Goal: Information Seeking & Learning: Check status

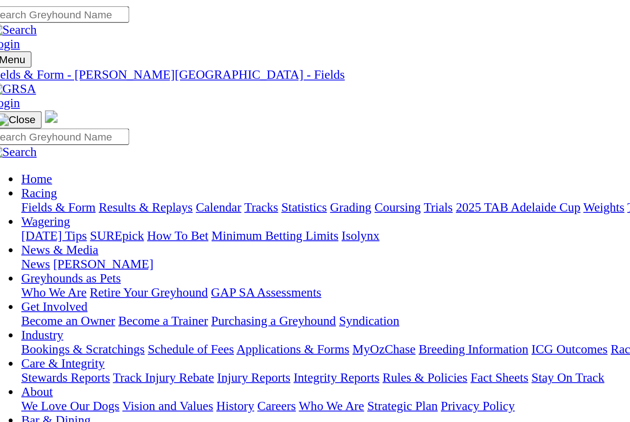
click at [99, 116] on link "Results & Replays" at bounding box center [94, 120] width 54 height 8
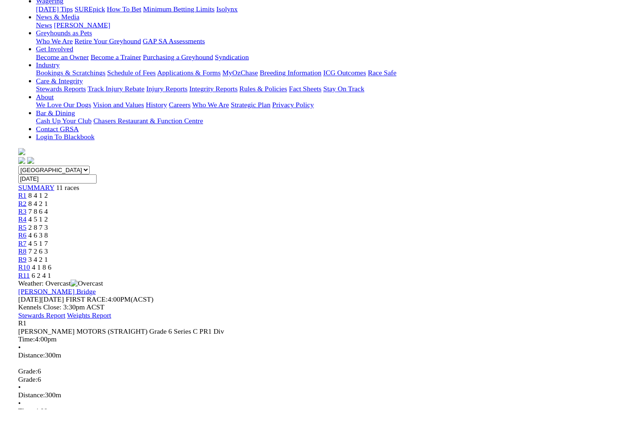
scroll to position [135, 0]
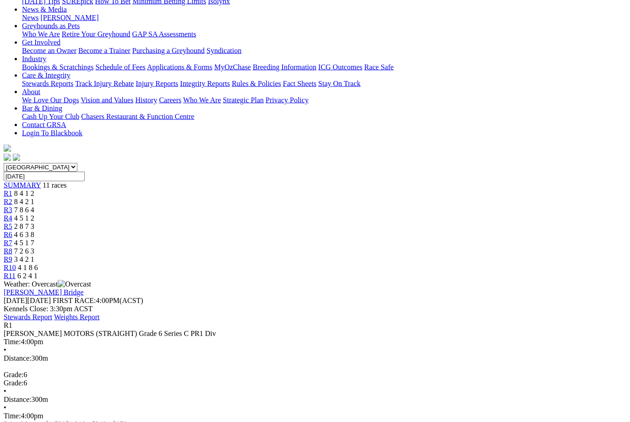
click at [34, 198] on span "8 4 2 1" at bounding box center [24, 202] width 20 height 8
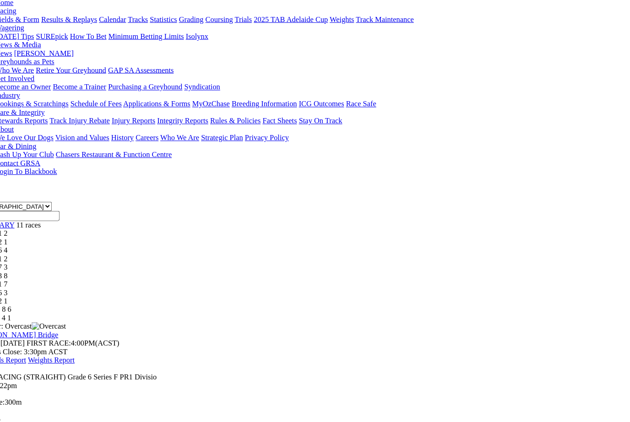
scroll to position [102, 11]
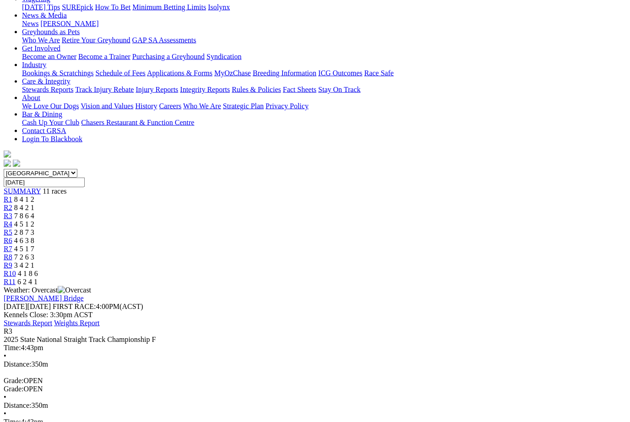
scroll to position [151, 0]
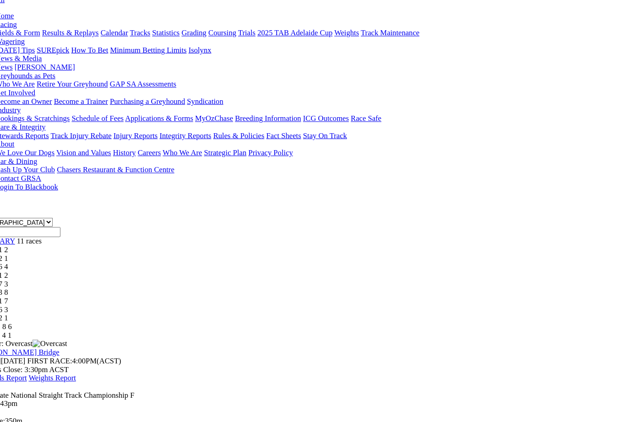
scroll to position [89, 3]
click at [9, 261] on span "R4" at bounding box center [4, 265] width 9 height 8
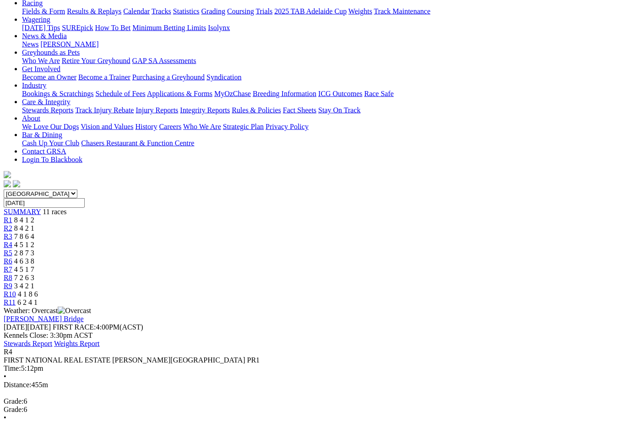
scroll to position [109, 0]
click at [34, 248] on span "2 8 7 3" at bounding box center [24, 252] width 20 height 8
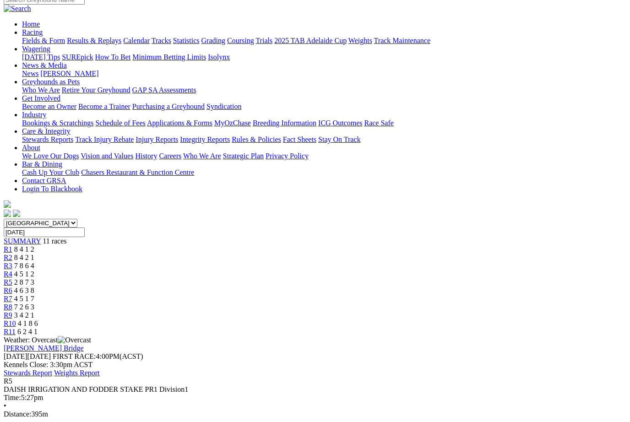
scroll to position [81, 0]
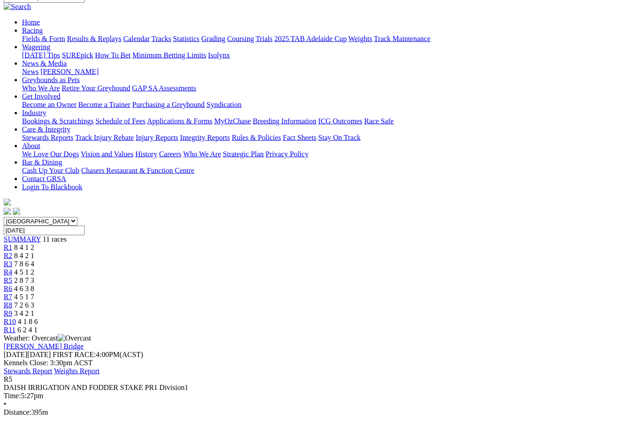
click at [12, 285] on span "R6" at bounding box center [8, 289] width 9 height 8
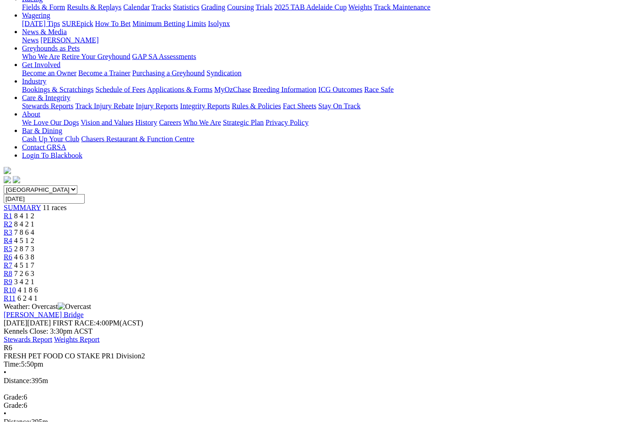
scroll to position [113, 0]
click at [34, 261] on span "4 5 1 7" at bounding box center [24, 265] width 20 height 8
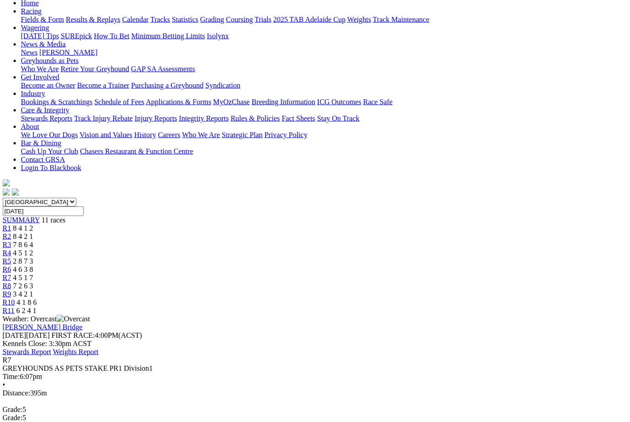
scroll to position [101, 1]
click at [11, 281] on span "R8" at bounding box center [7, 285] width 9 height 8
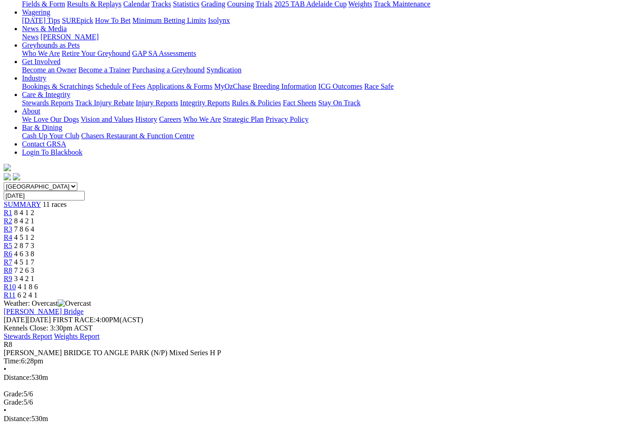
scroll to position [117, 0]
click at [34, 274] on span "3 4 2 1" at bounding box center [24, 278] width 20 height 8
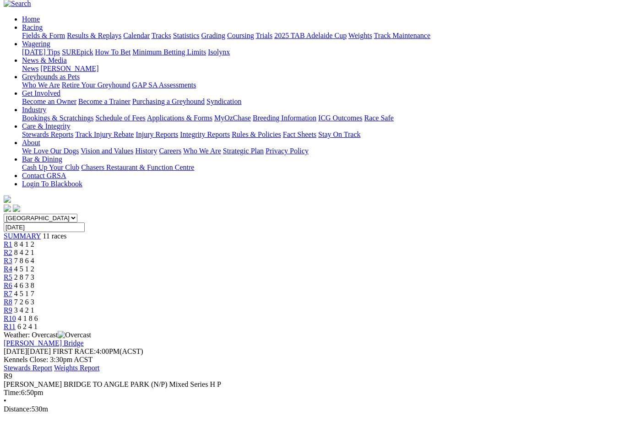
scroll to position [84, 0]
click at [16, 315] on span "R10" at bounding box center [10, 319] width 12 height 8
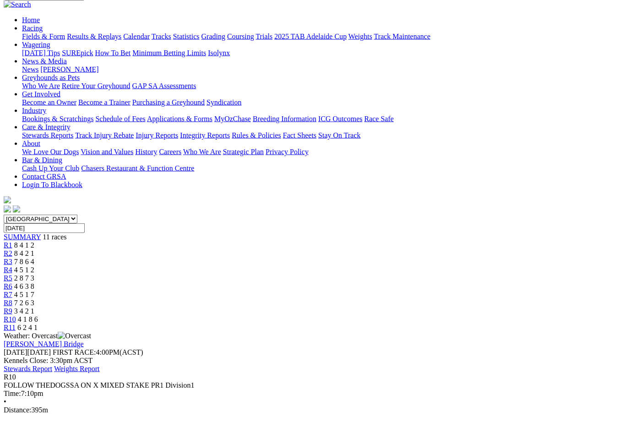
click at [16, 323] on span "R11" at bounding box center [10, 327] width 12 height 8
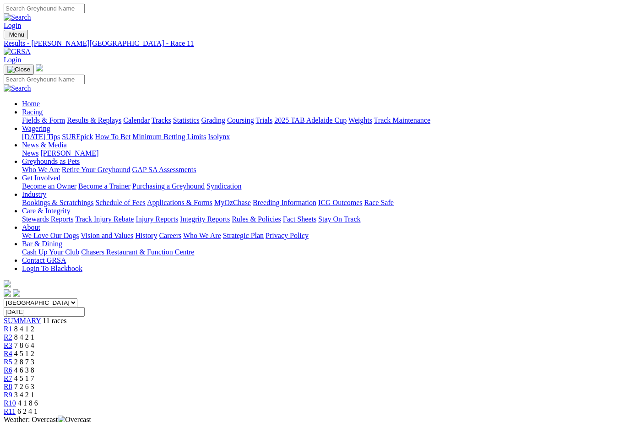
click at [12, 391] on span "R9" at bounding box center [8, 395] width 9 height 8
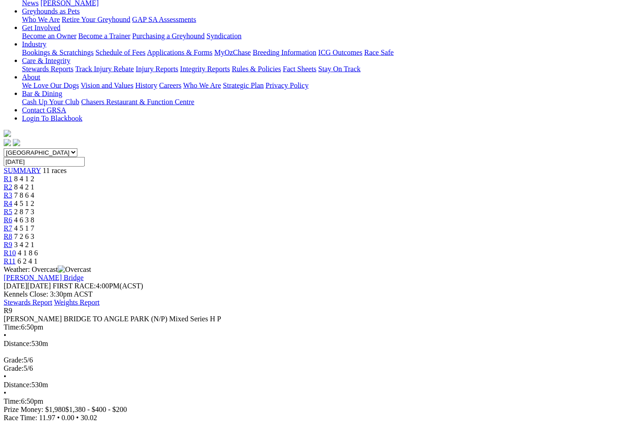
scroll to position [151, 0]
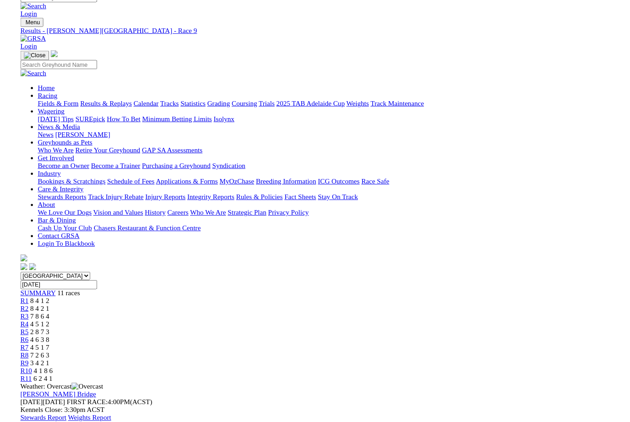
scroll to position [151, 0]
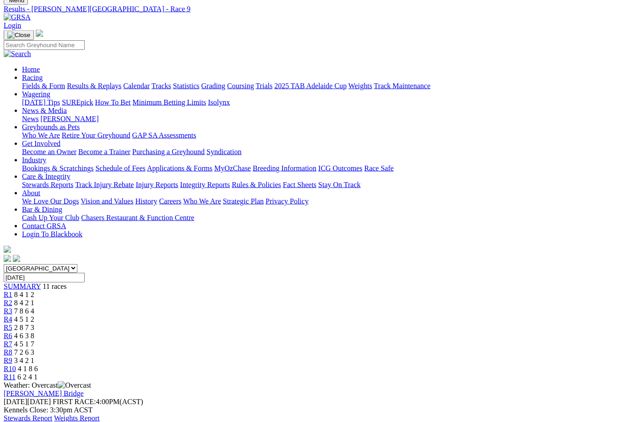
scroll to position [0, 0]
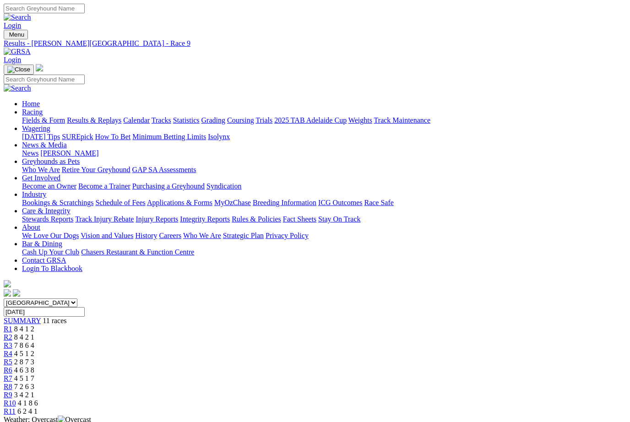
click at [67, 141] on link "News & Media" at bounding box center [44, 145] width 45 height 8
click at [38, 149] on link "News" at bounding box center [30, 153] width 16 height 8
